Goal: Information Seeking & Learning: Learn about a topic

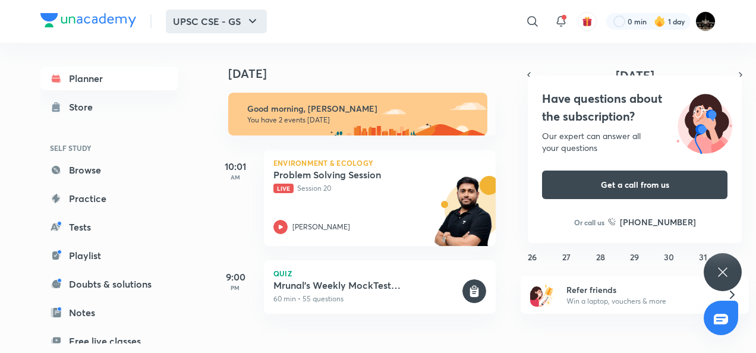
click at [251, 20] on icon "button" at bounding box center [252, 21] width 14 height 14
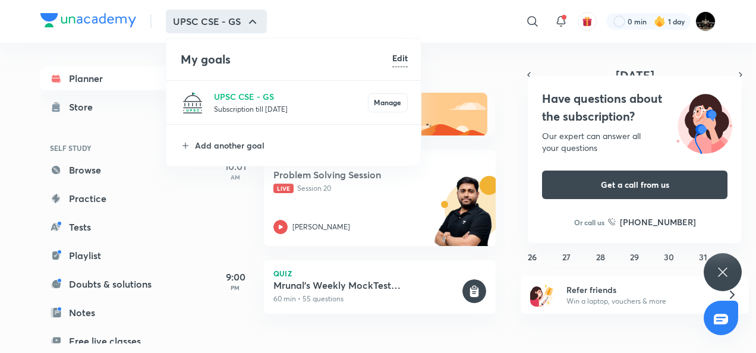
click at [466, 51] on div at bounding box center [378, 176] width 756 height 353
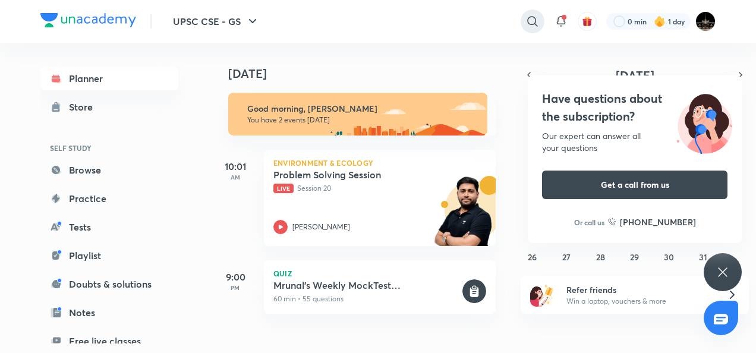
click at [529, 21] on icon at bounding box center [532, 21] width 14 height 14
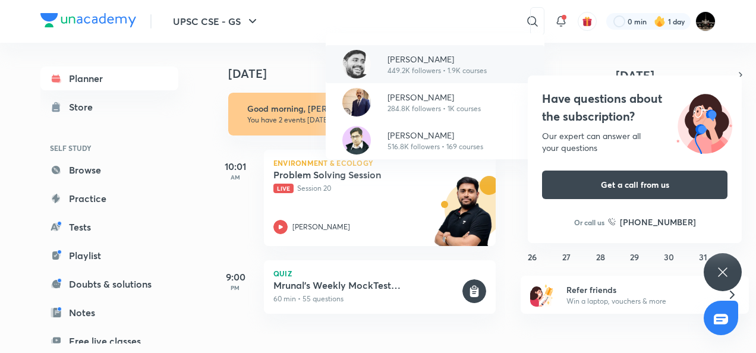
click at [488, 63] on div "Sudarshan Gurjar 449.2K followers • 1.9K courses" at bounding box center [435, 64] width 219 height 38
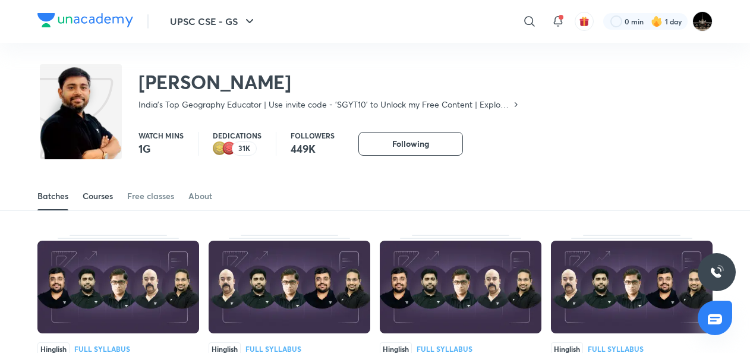
click at [103, 201] on div "Courses" at bounding box center [98, 196] width 30 height 12
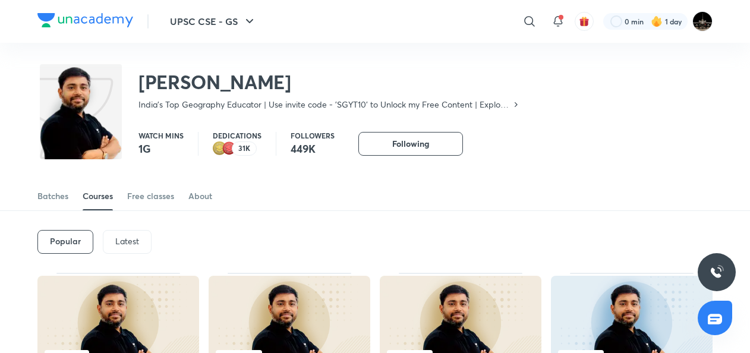
click at [162, 241] on div "Popular Latest" at bounding box center [374, 242] width 675 height 62
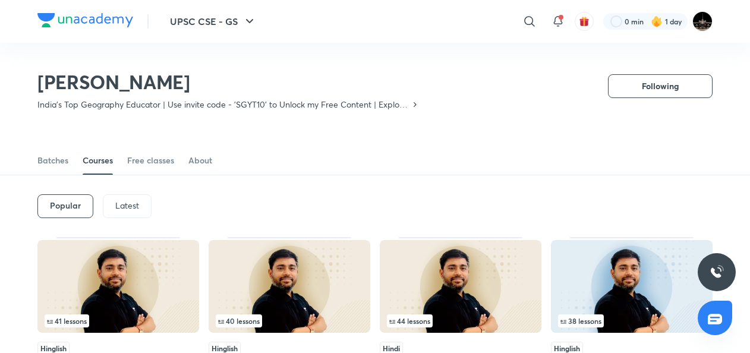
scroll to position [52, 0]
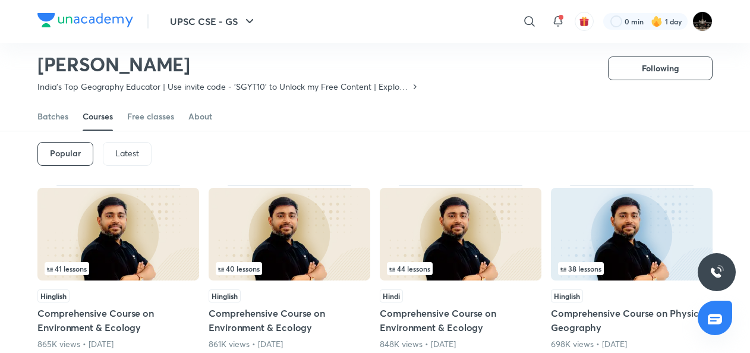
click at [127, 158] on div "Latest" at bounding box center [127, 154] width 49 height 24
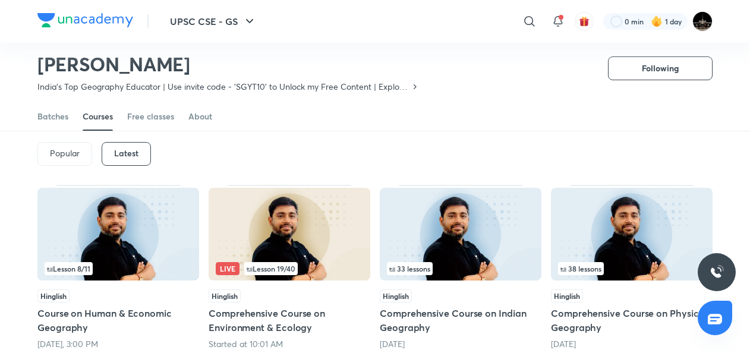
click at [127, 158] on div "Latest" at bounding box center [126, 154] width 49 height 24
click at [330, 121] on div "Batches Courses Free classes About" at bounding box center [374, 116] width 675 height 29
click at [315, 115] on div "Batches Courses Free classes About" at bounding box center [374, 116] width 675 height 29
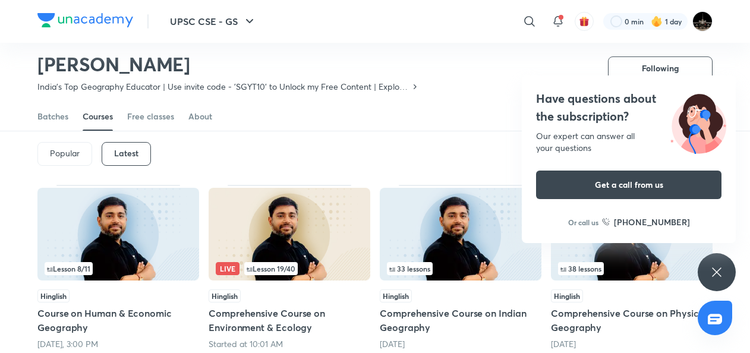
click at [342, 141] on div "Popular Latest" at bounding box center [374, 154] width 675 height 62
click at [367, 145] on div "Popular Latest" at bounding box center [374, 154] width 675 height 62
click at [125, 150] on h6 "Latest" at bounding box center [126, 154] width 24 height 10
click at [280, 159] on div "Popular Latest" at bounding box center [374, 154] width 675 height 62
click at [326, 191] on img at bounding box center [290, 234] width 162 height 93
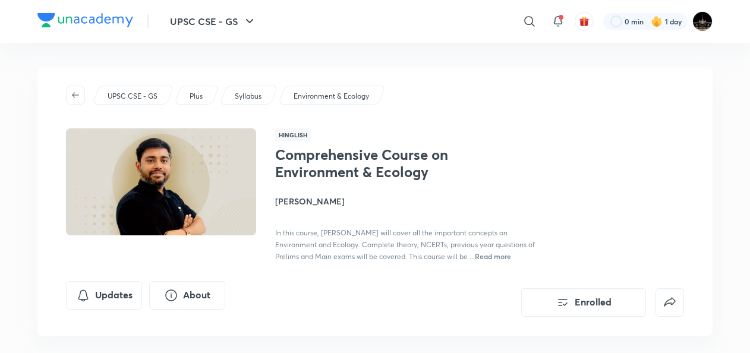
scroll to position [52, 0]
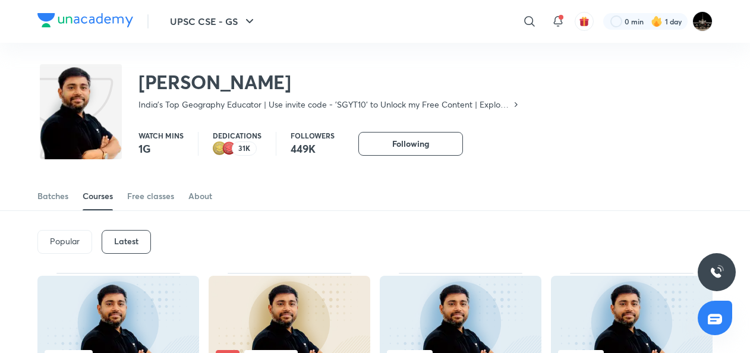
click at [123, 228] on div "Popular Latest" at bounding box center [374, 242] width 675 height 62
click at [125, 237] on h6 "Latest" at bounding box center [126, 241] width 24 height 10
click at [350, 230] on div "Popular Latest" at bounding box center [374, 242] width 675 height 62
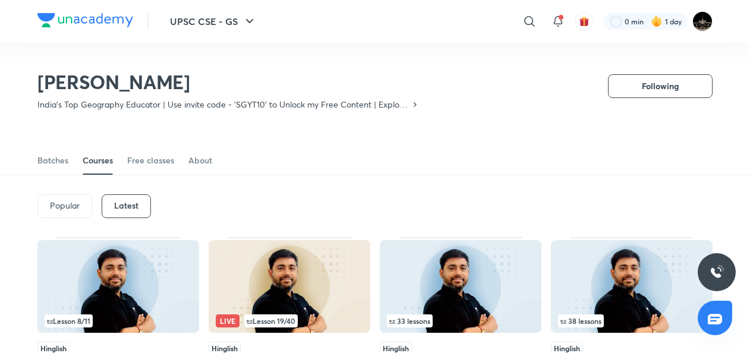
scroll to position [52, 0]
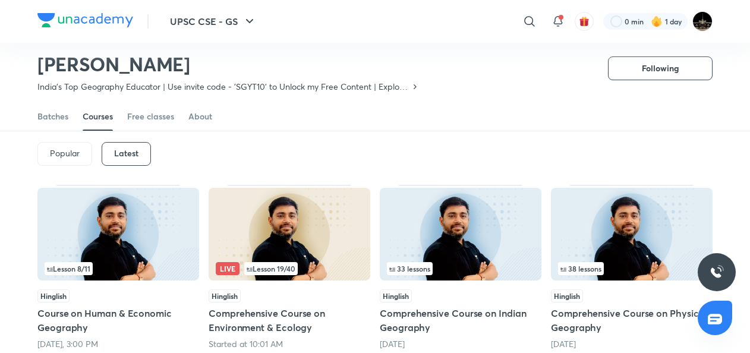
click at [566, 253] on img at bounding box center [632, 234] width 162 height 93
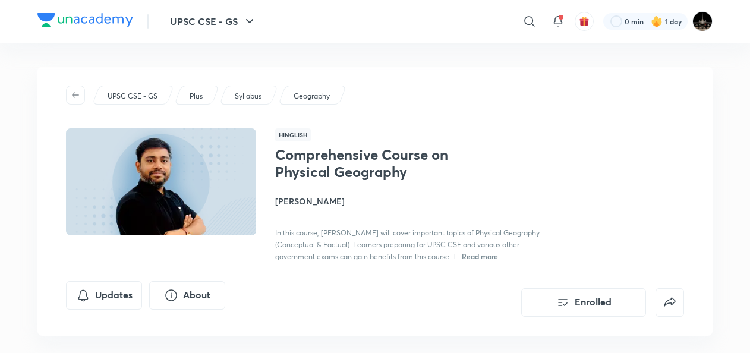
click at [568, 209] on div "Comprehensive Course on Physical Geography Sudarshan Gurjar In this course, Sud…" at bounding box center [479, 204] width 409 height 116
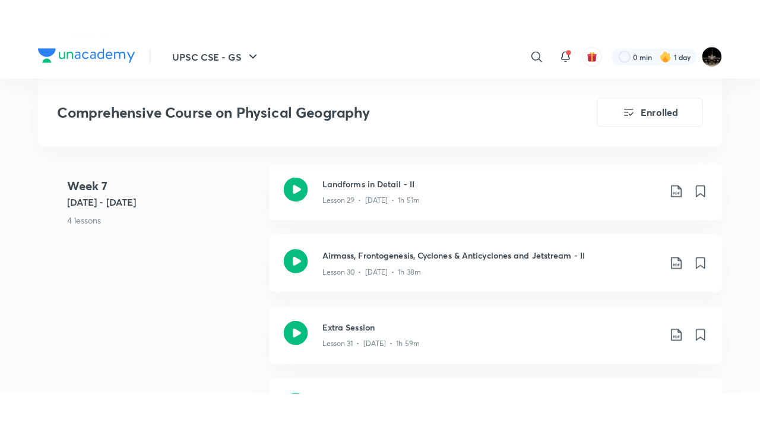
scroll to position [3350, 0]
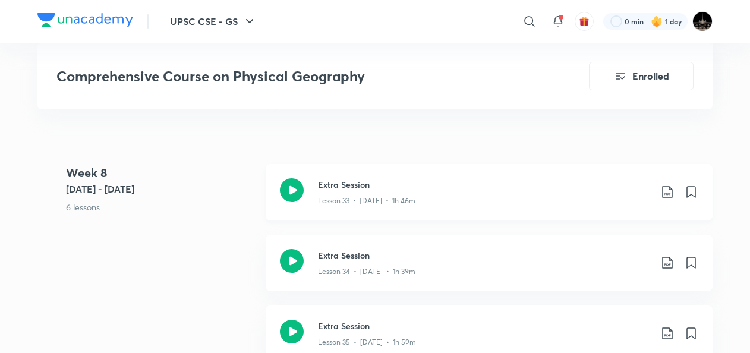
click at [296, 206] on div at bounding box center [292, 192] width 24 height 28
